Goal: Task Accomplishment & Management: Use online tool/utility

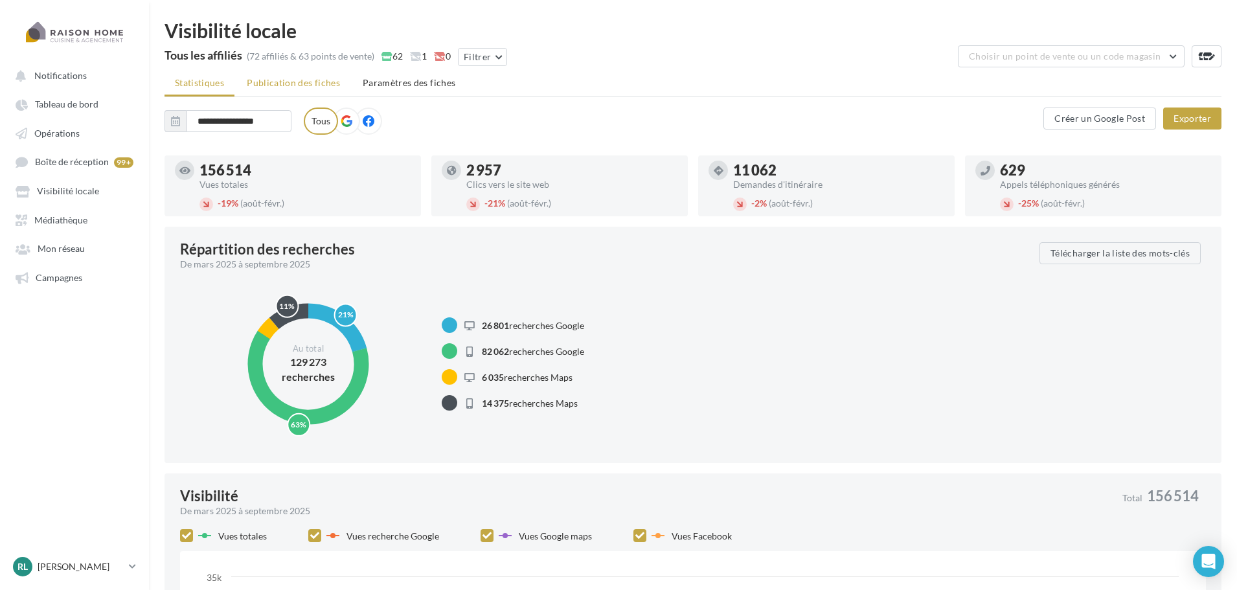
click at [312, 78] on span "Publication des fiches" at bounding box center [293, 82] width 93 height 11
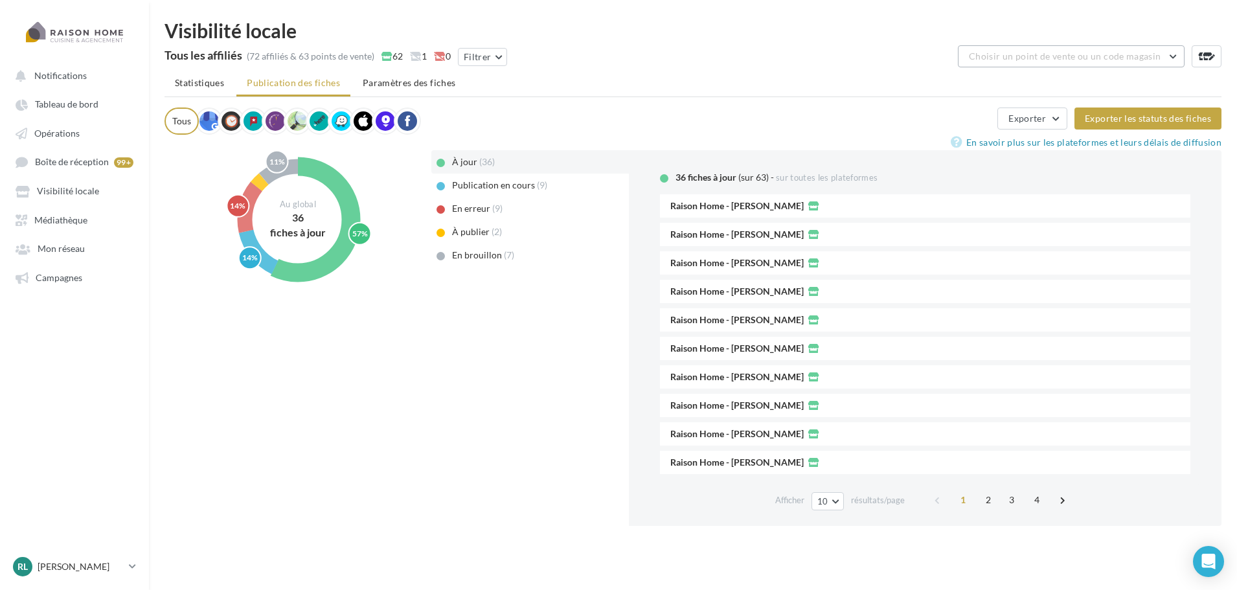
click at [1003, 60] on span "Choisir un point de vente ou un code magasin" at bounding box center [1065, 56] width 192 height 11
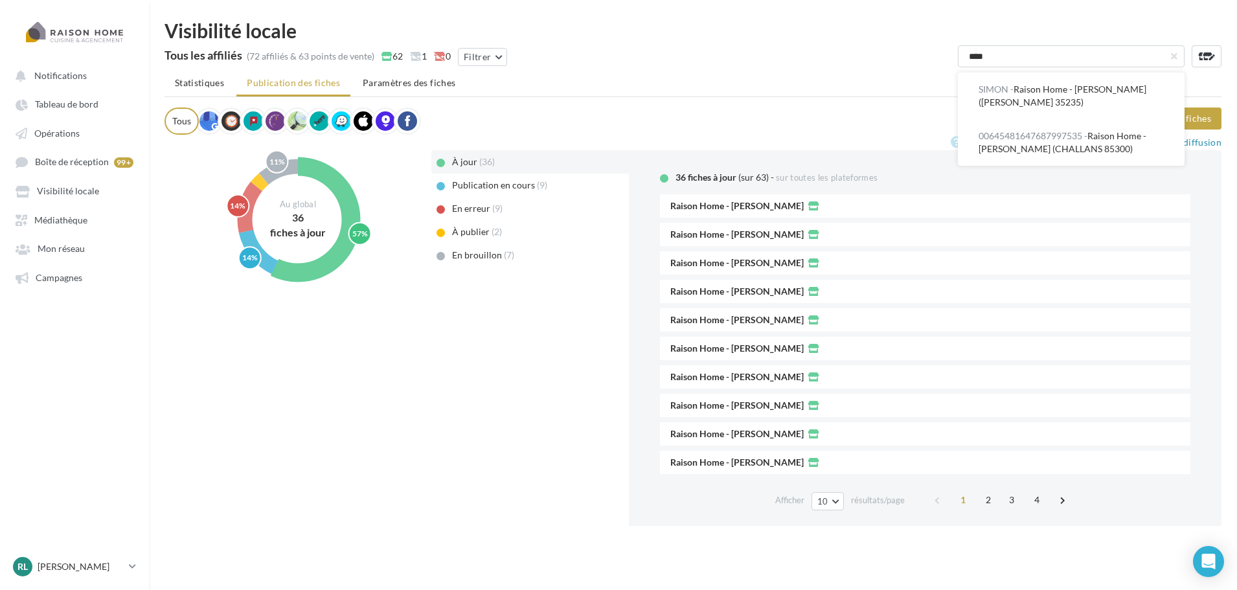
type input "****"
click at [1074, 146] on span "00645481647687997535 - Raison Home - [PERSON_NAME] (CHALLANS 85300)" at bounding box center [1063, 142] width 168 height 24
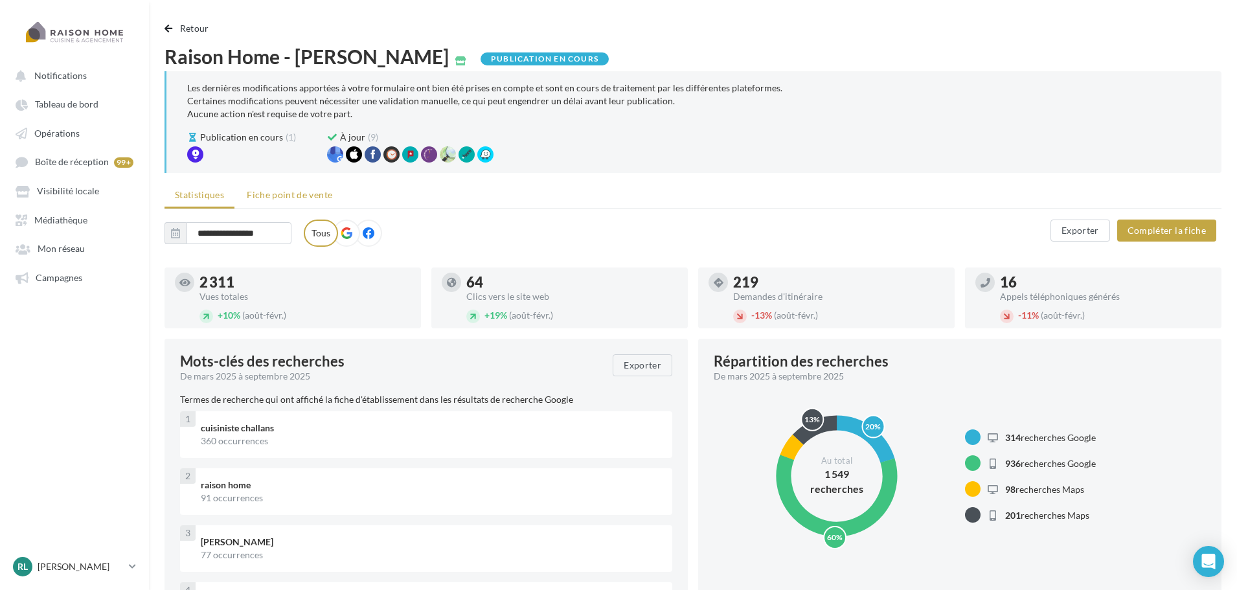
click at [297, 198] on span "Fiche point de vente" at bounding box center [289, 194] width 85 height 11
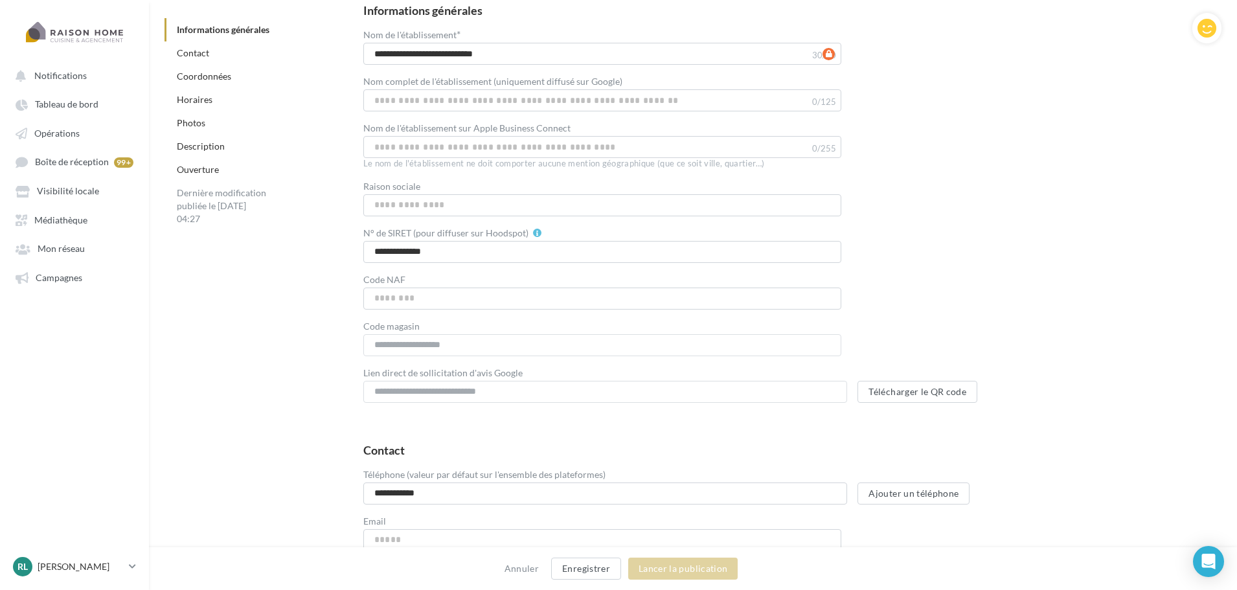
scroll to position [259, 0]
